Goal: Check status

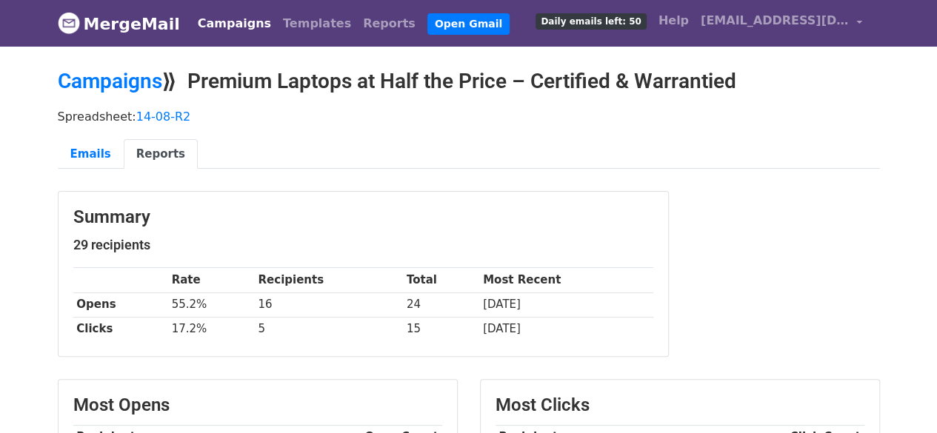
click at [215, 19] on link "Campaigns" at bounding box center [234, 24] width 85 height 30
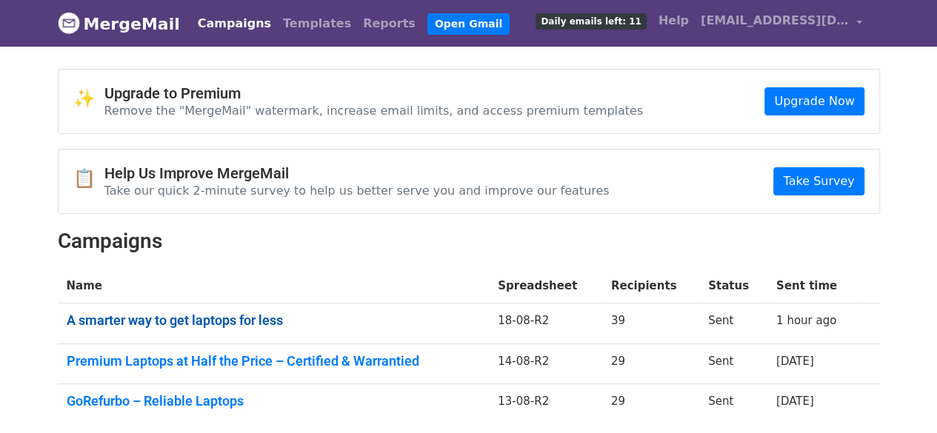
click at [263, 319] on link "A smarter way to get laptops for less" at bounding box center [274, 321] width 414 height 16
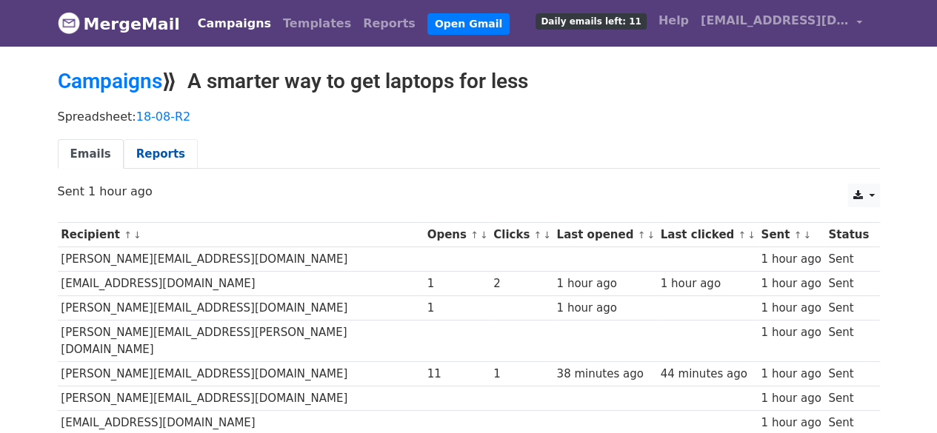
click at [156, 147] on link "Reports" at bounding box center [161, 154] width 74 height 30
